Goal: Find specific page/section: Find specific page/section

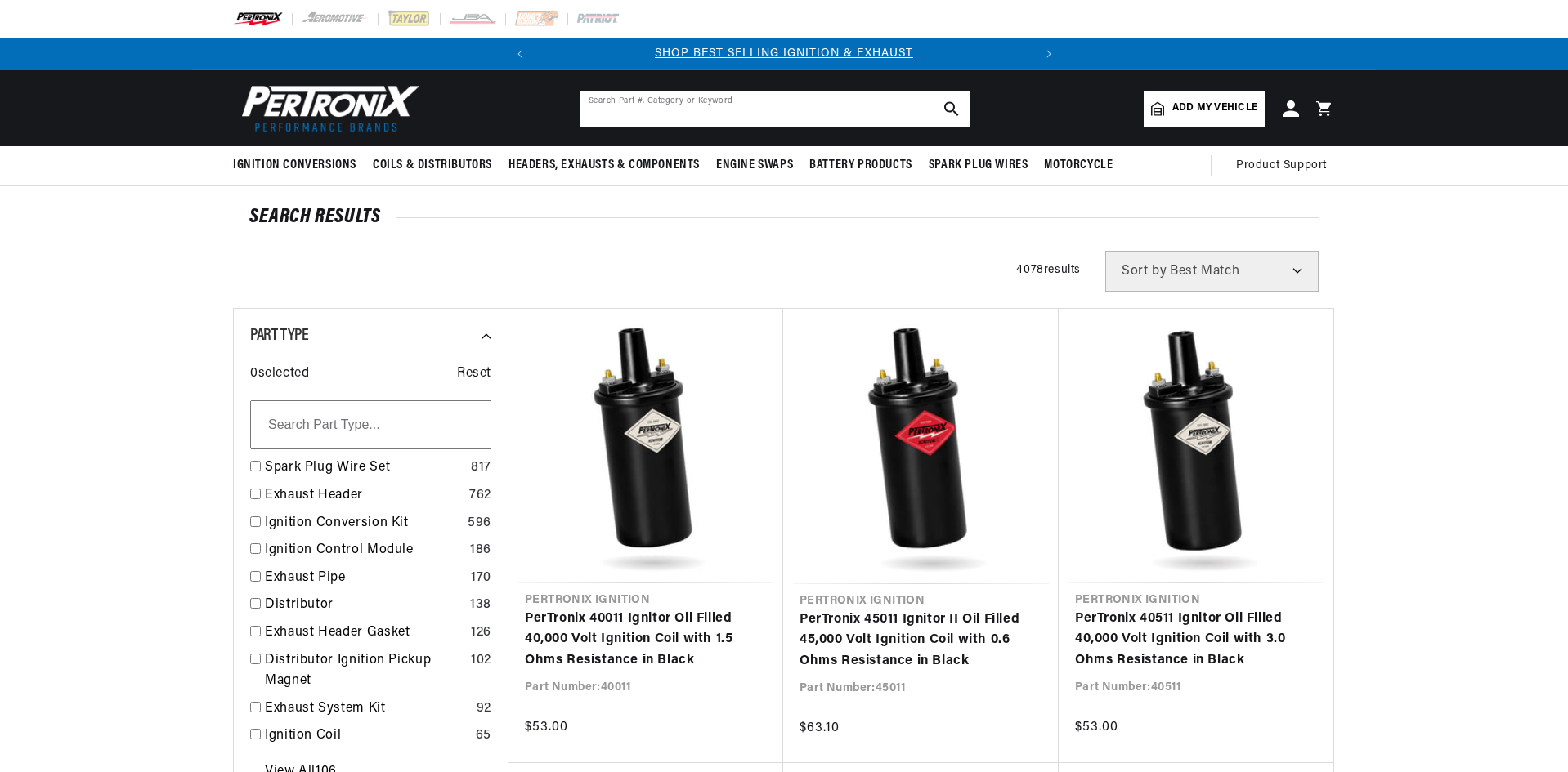
click at [702, 108] on input "text" at bounding box center [775, 108] width 390 height 36
paste input "D130700"
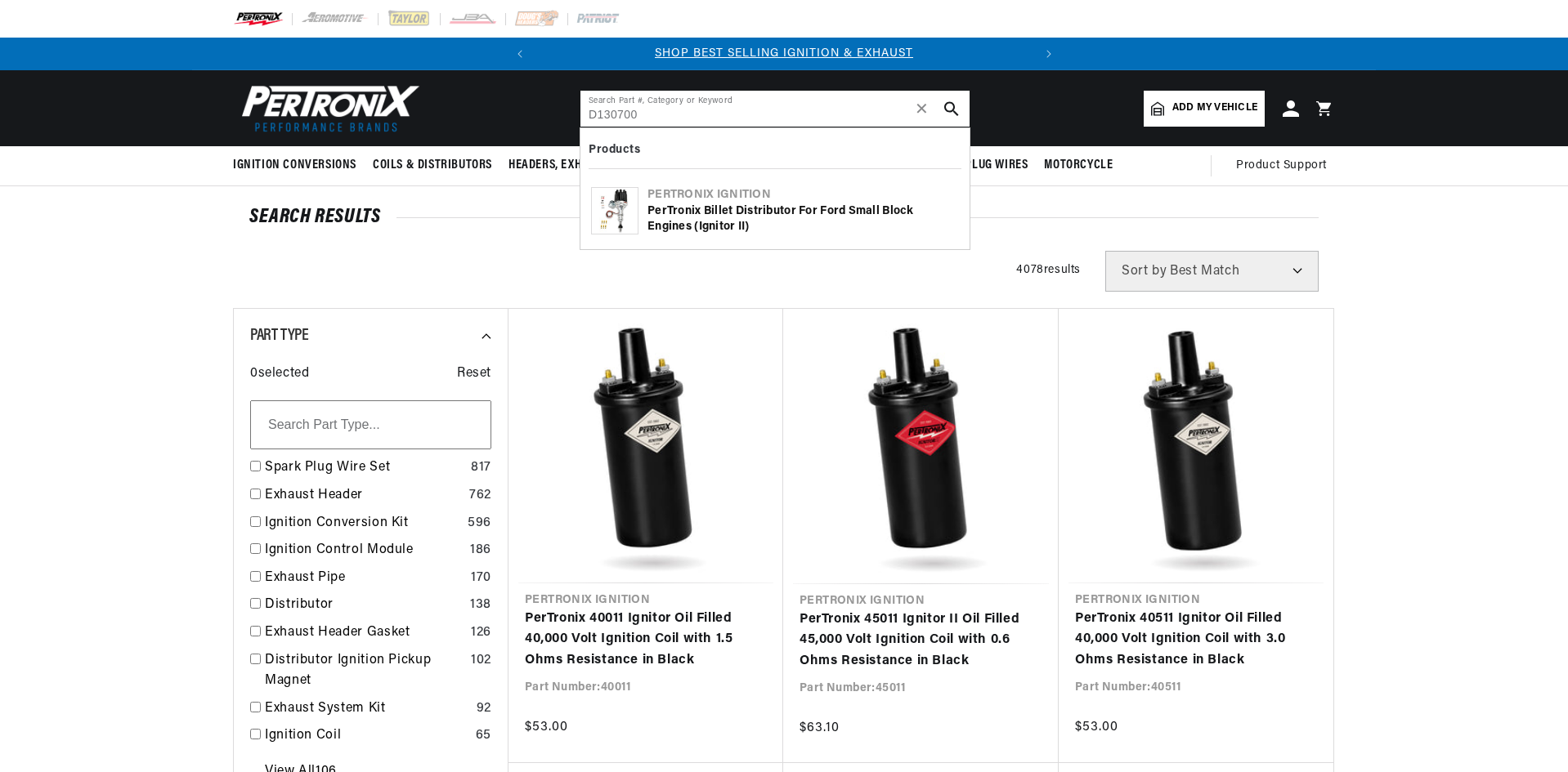
type input "D130700"
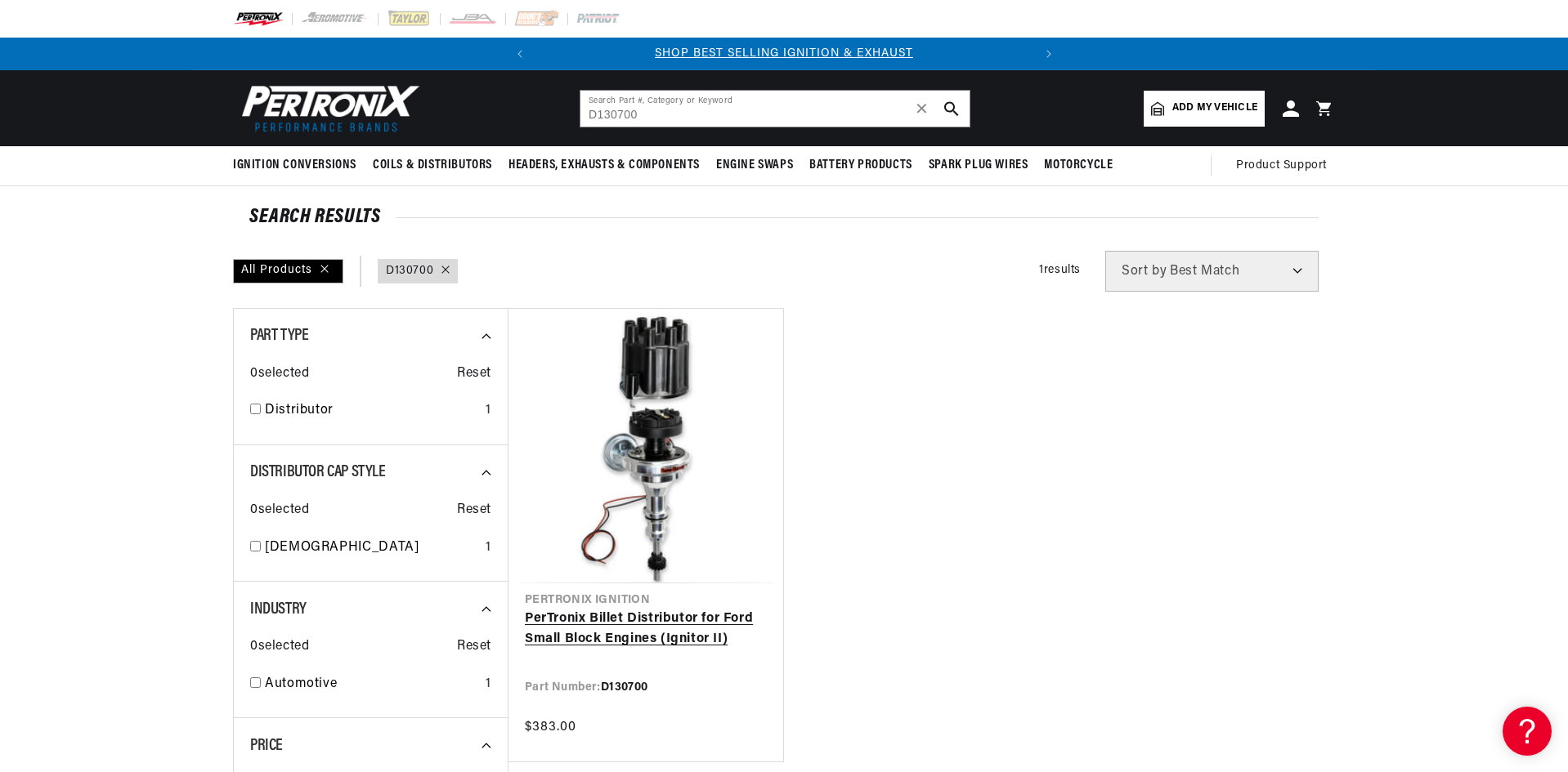
click at [667, 630] on link "PerTronix Billet Distributor for Ford Small Block Engines (Ignitor II)" at bounding box center [646, 630] width 242 height 41
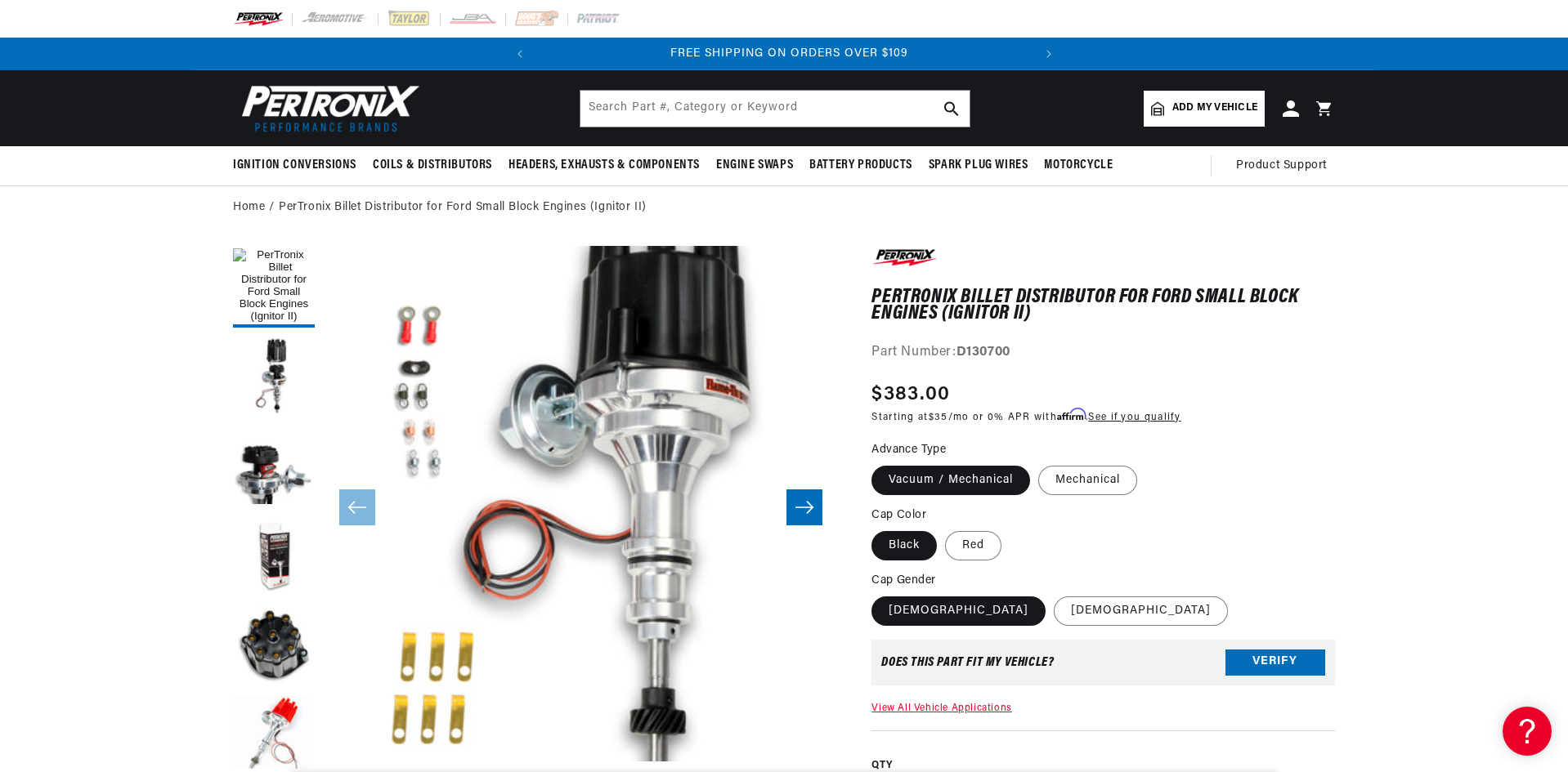
scroll to position [0, 496]
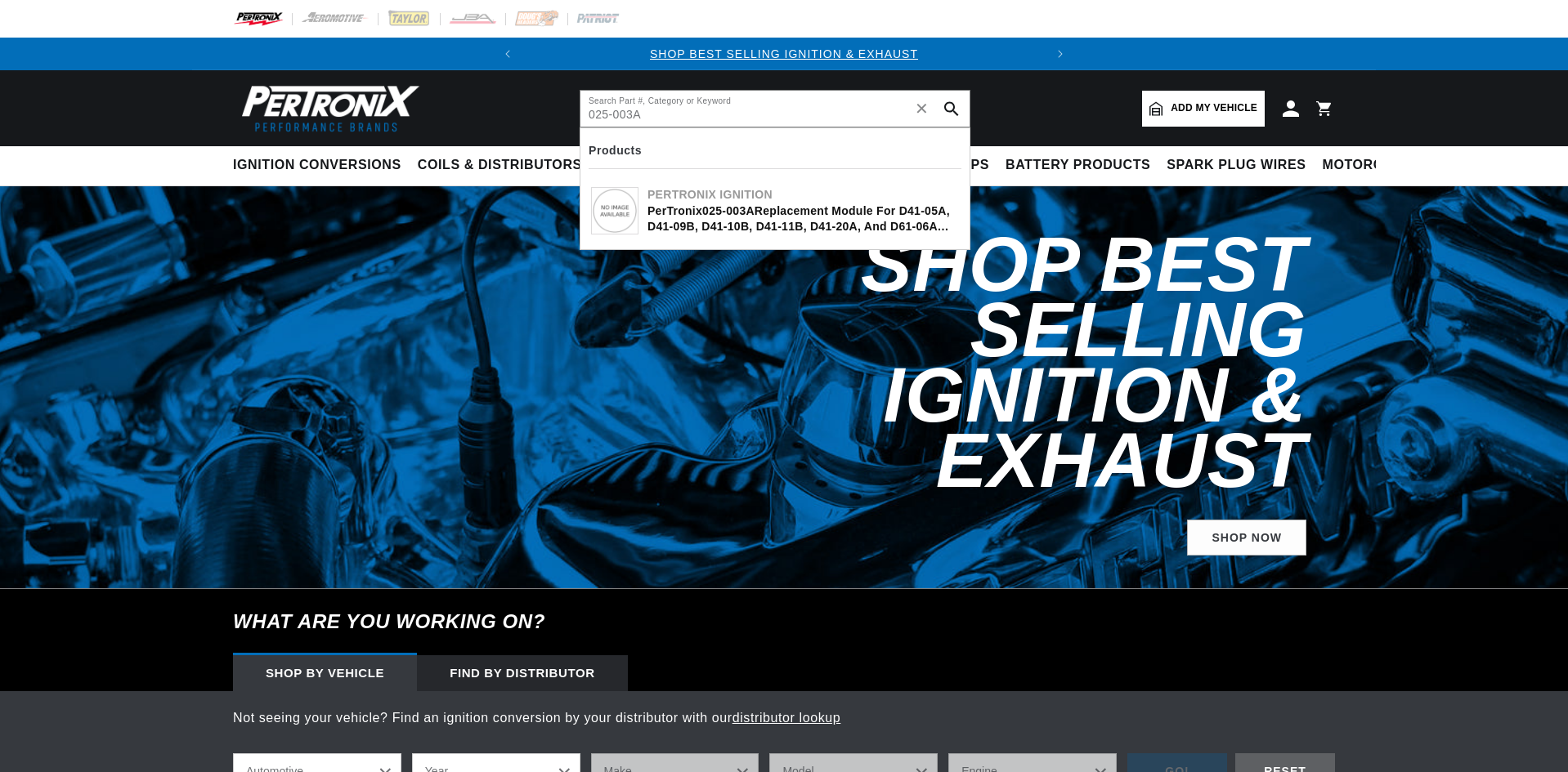
type input "025-003A"
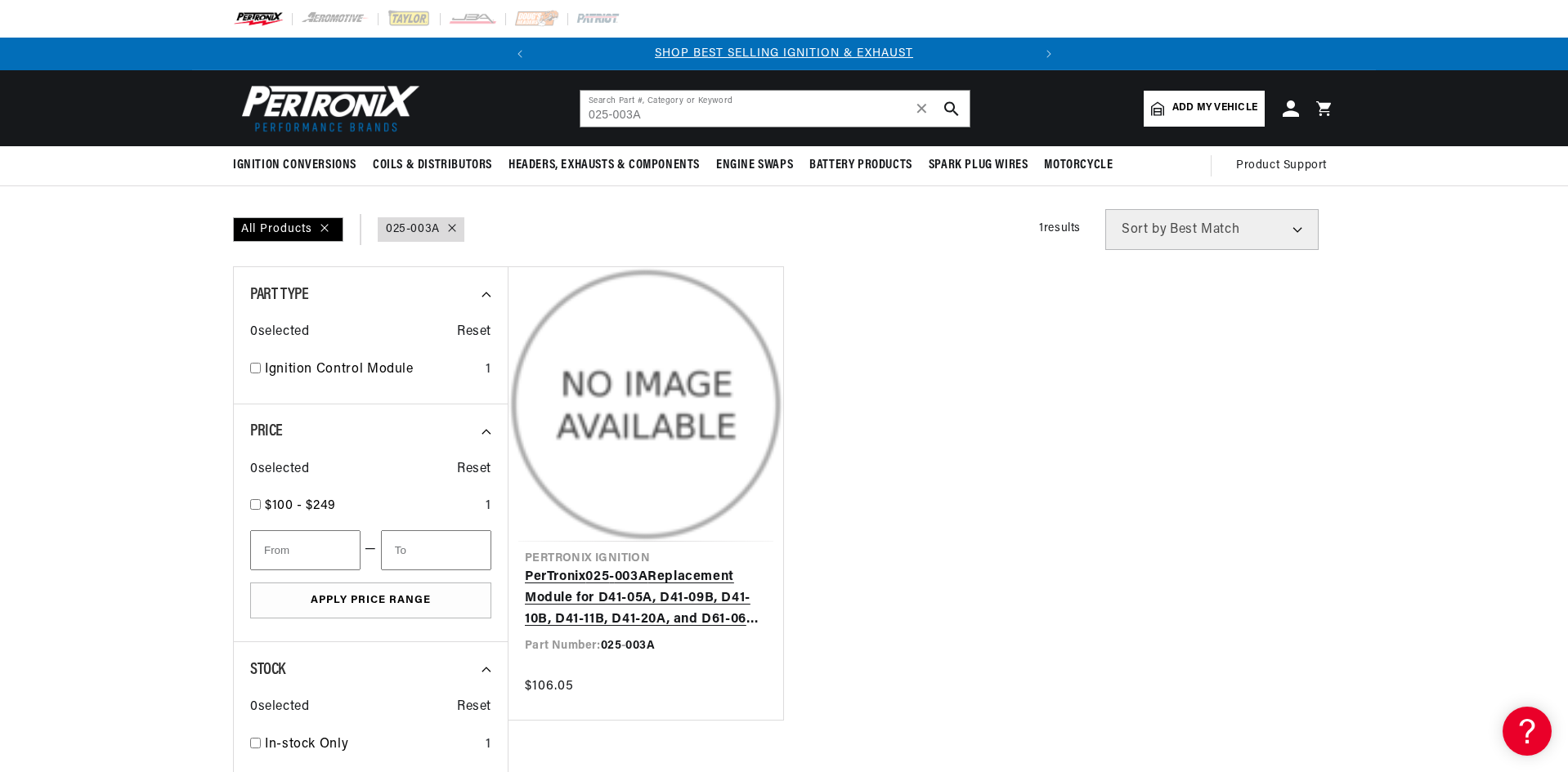
click at [691, 595] on link "PerTronix 025 - 003A Replacement Module for D41-05A, D41-09B, D41-10B, D41-11B,…" at bounding box center [646, 598] width 242 height 63
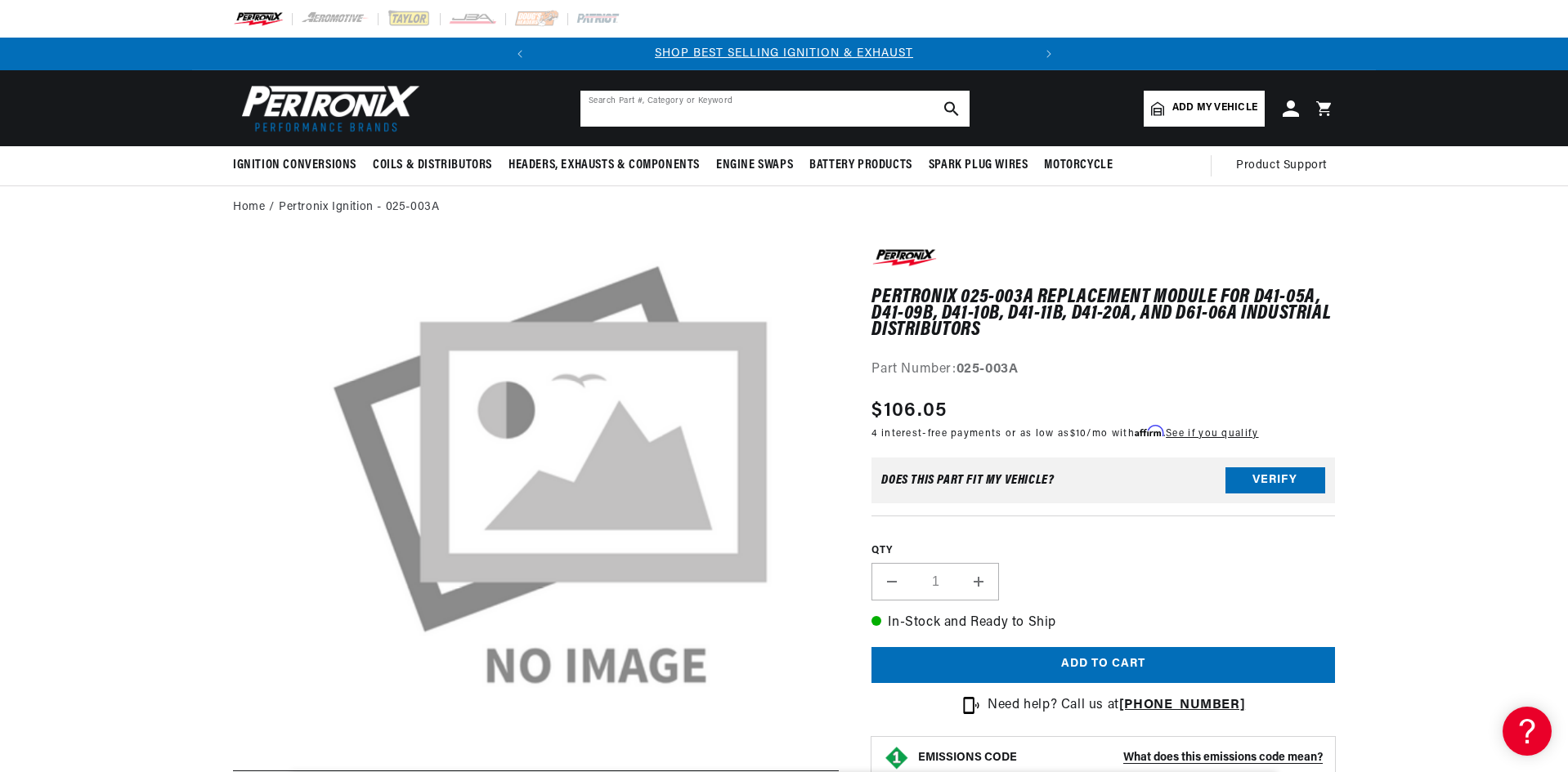
click at [661, 120] on input "text" at bounding box center [775, 108] width 390 height 36
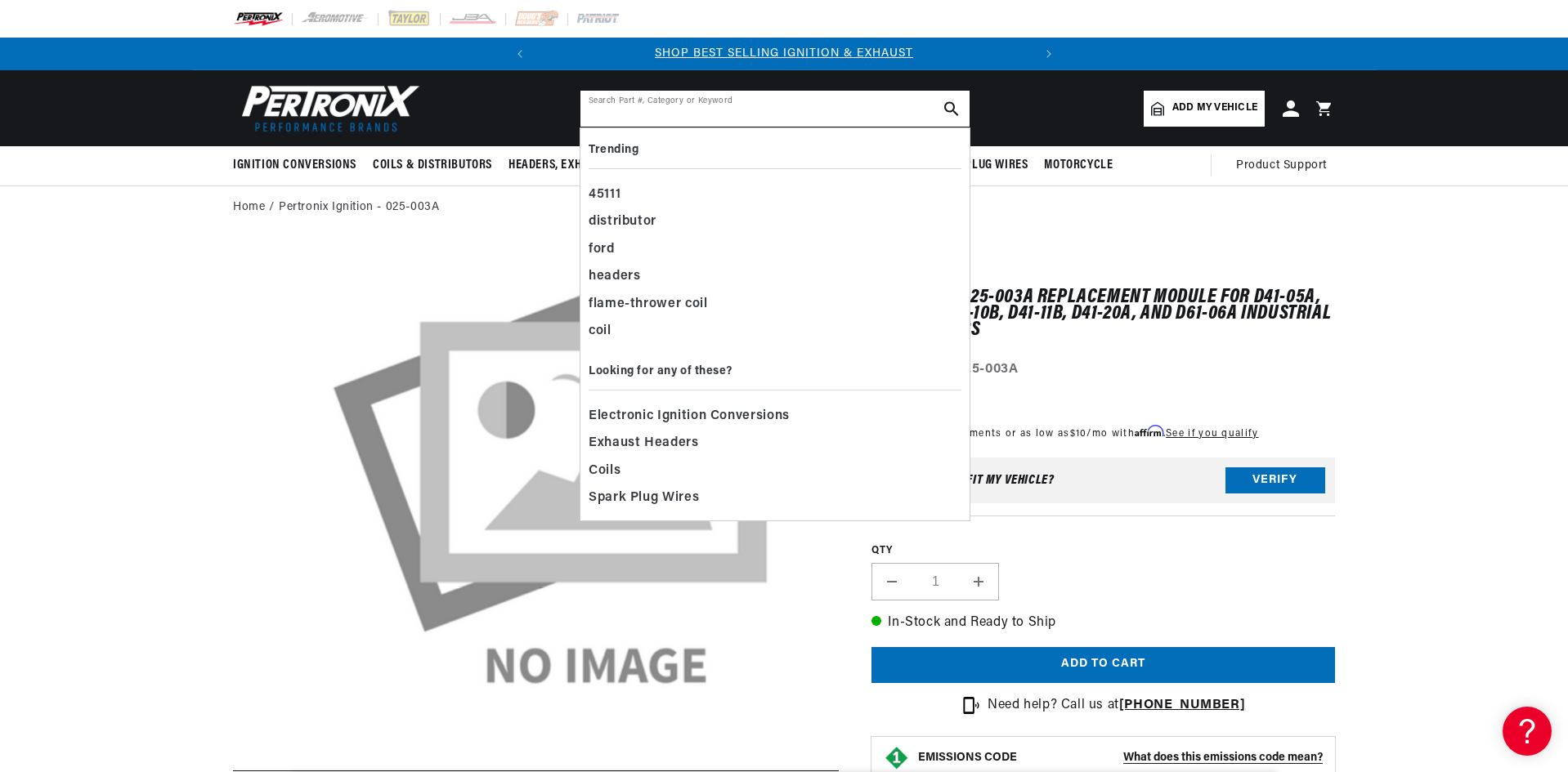
paste input "022-1403"
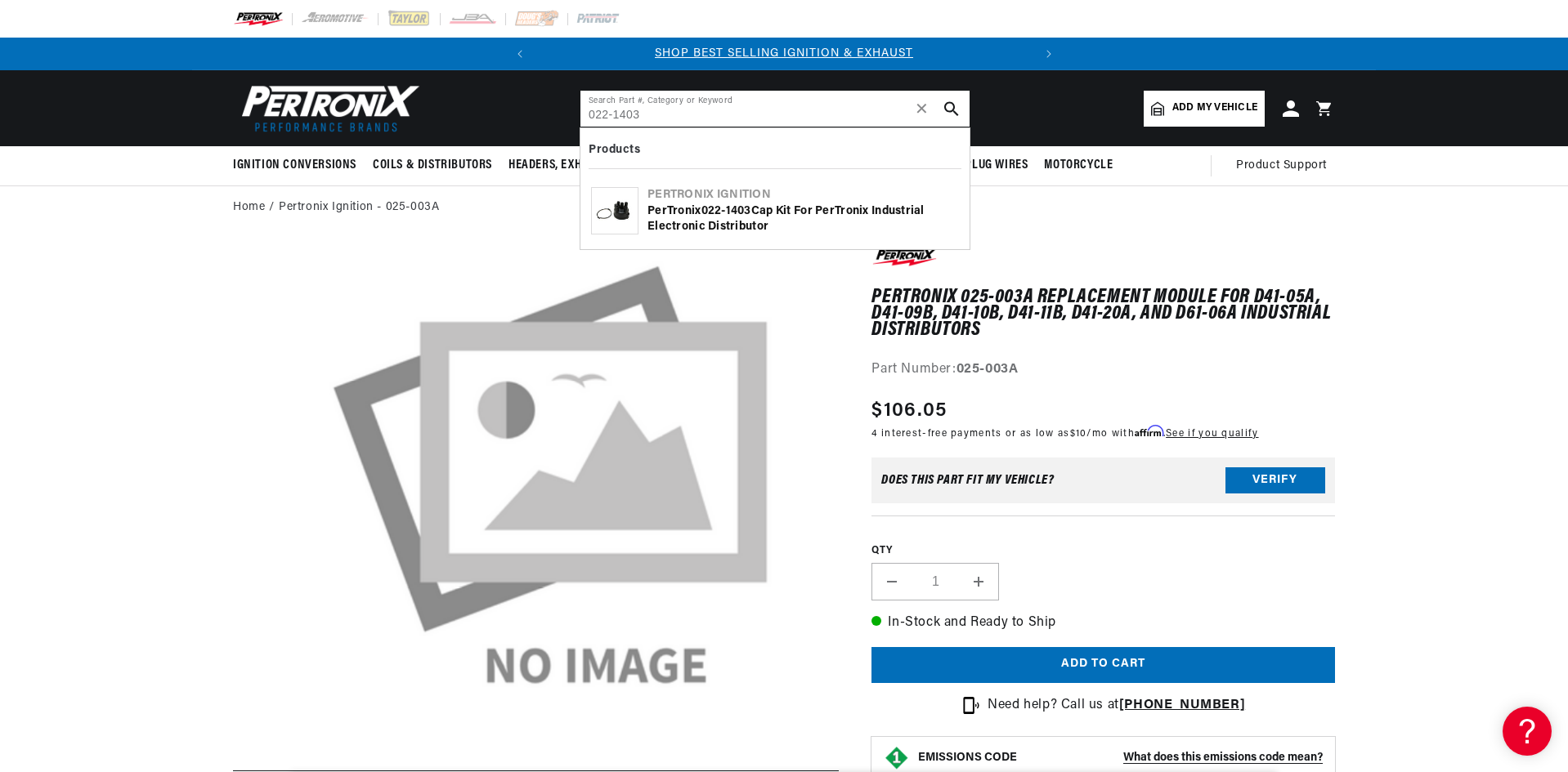
type input "022-1403"
click at [952, 110] on icon "search button" at bounding box center [951, 108] width 15 height 15
